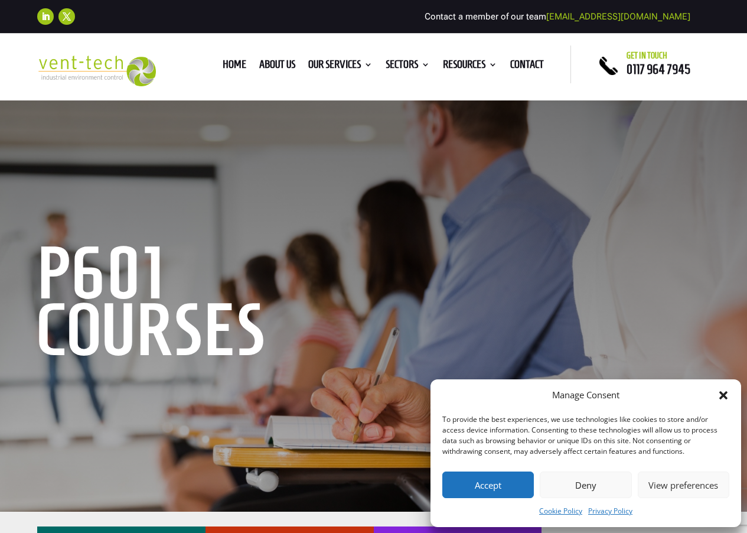
click at [724, 397] on icon "Close dialog" at bounding box center [723, 395] width 8 height 8
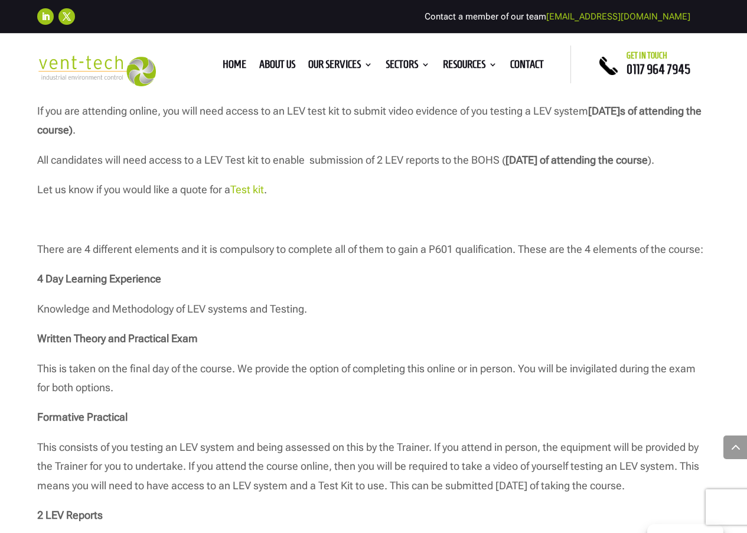
scroll to position [1290, 0]
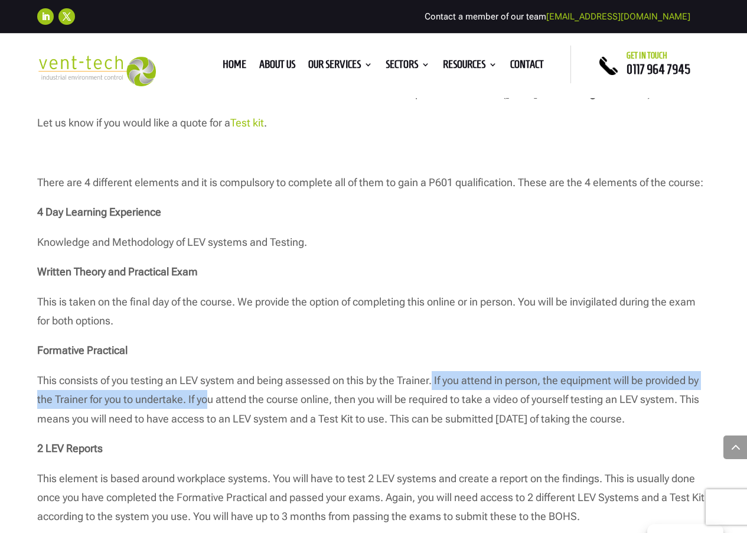
drag, startPoint x: 433, startPoint y: 377, endPoint x: 210, endPoint y: 402, distance: 224.7
click at [210, 402] on p "This consists of you testing an LEV system and being assessed on this by the Tr…" at bounding box center [373, 405] width 673 height 68
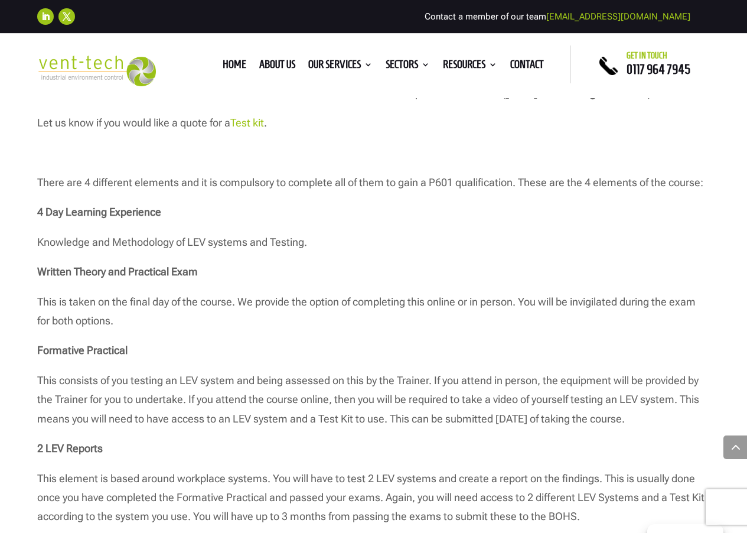
click at [220, 397] on p "This consists of you testing an LEV system and being assessed on this by the Tr…" at bounding box center [373, 405] width 673 height 68
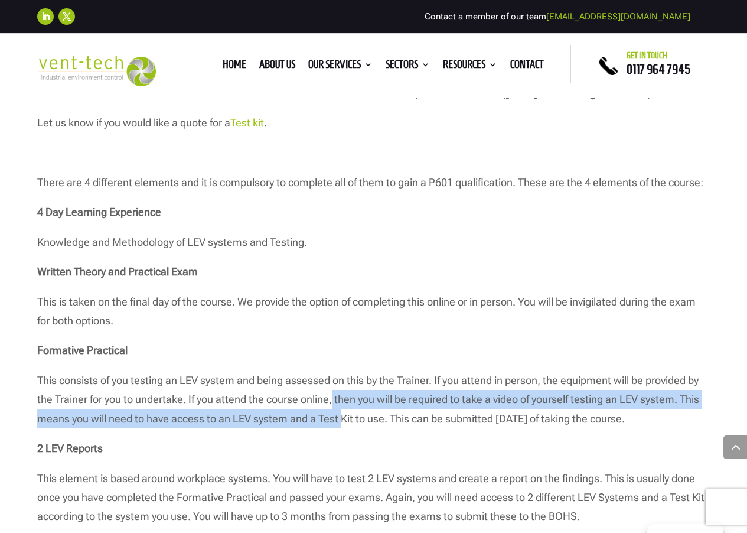
drag, startPoint x: 335, startPoint y: 401, endPoint x: 341, endPoint y: 415, distance: 15.1
click at [341, 415] on p "This consists of you testing an LEV system and being assessed on this by the Tr…" at bounding box center [373, 405] width 673 height 68
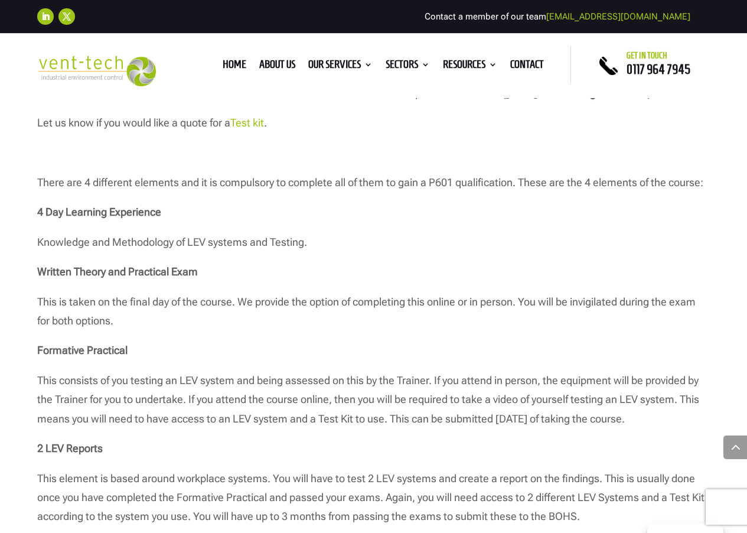
click at [441, 411] on p "This consists of you testing an LEV system and being assessed on this by the Tr…" at bounding box center [373, 405] width 673 height 68
click at [375, 264] on p "Written Theory and Practical Exam" at bounding box center [373, 277] width 673 height 30
click at [592, 297] on p "This is taken on the final day of the course. We provide the option of completi…" at bounding box center [373, 316] width 673 height 49
click at [584, 279] on div at bounding box center [584, 279] width 0 height 0
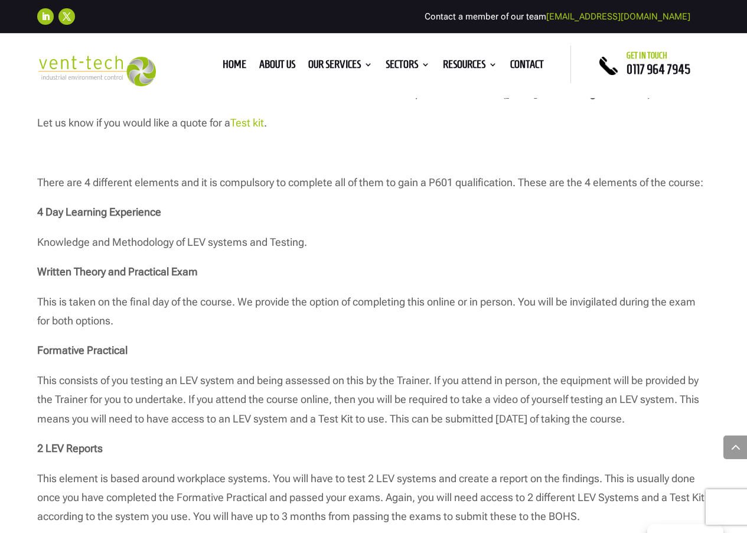
click at [433, 308] on p "This is taken on the final day of the course. We provide the option of completi…" at bounding box center [373, 316] width 673 height 49
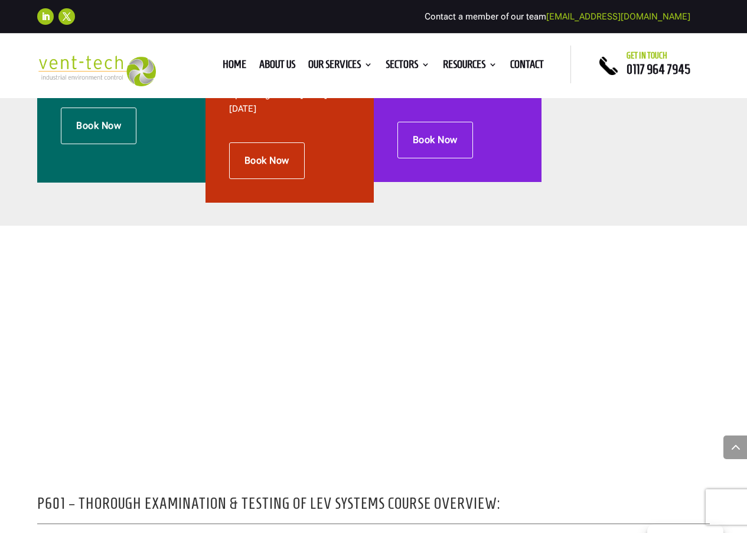
scroll to position [306, 0]
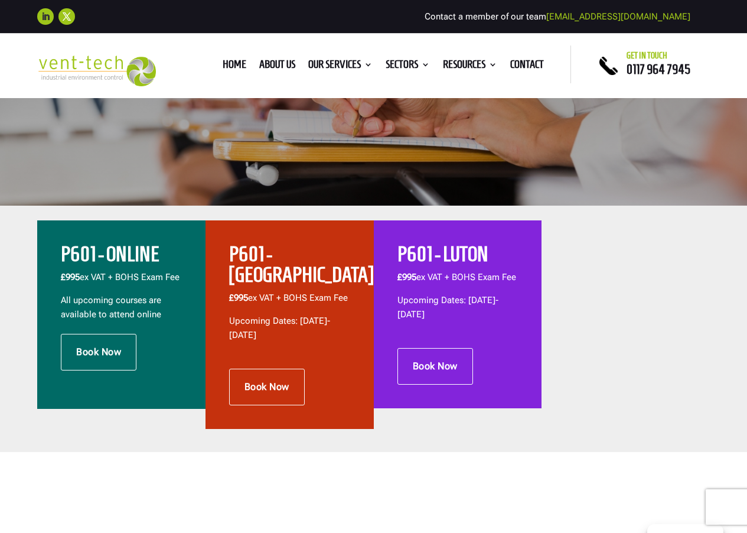
click at [50, 21] on link "Follow" at bounding box center [45, 16] width 17 height 17
